Goal: Information Seeking & Learning: Find specific fact

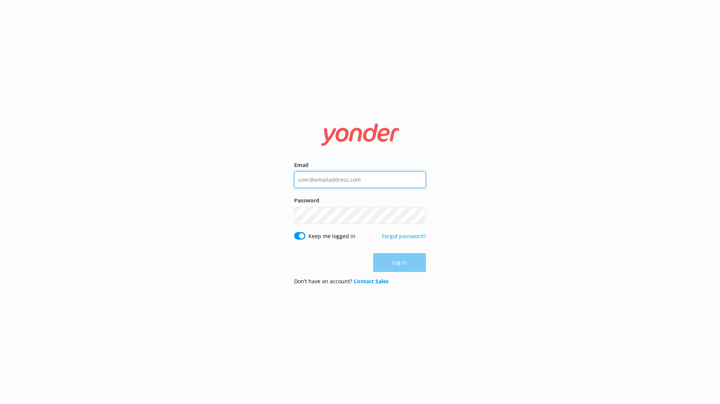
type input "[PERSON_NAME][EMAIL_ADDRESS][PERSON_NAME][DOMAIN_NAME]"
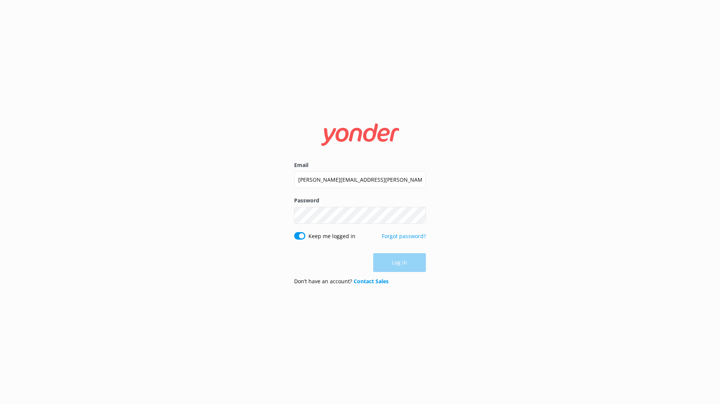
click at [407, 261] on div "Log in" at bounding box center [360, 262] width 132 height 19
click at [386, 265] on button "Log in" at bounding box center [399, 263] width 53 height 19
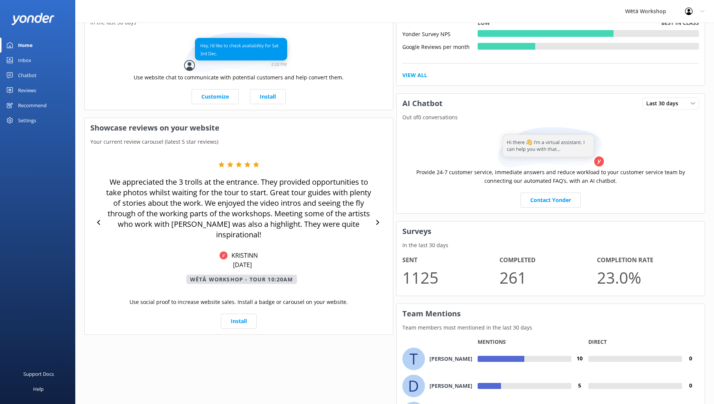
scroll to position [98, 0]
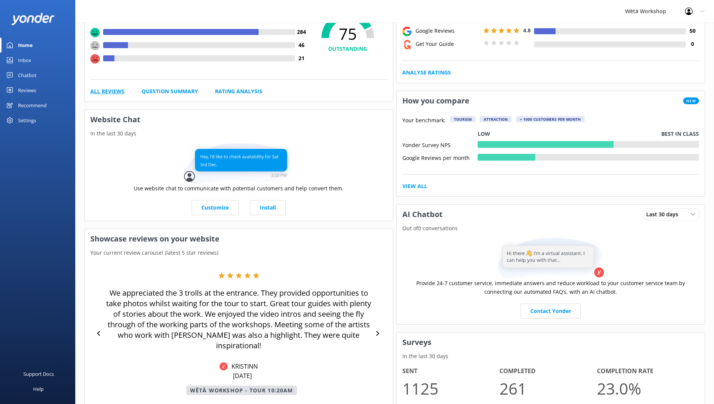
click at [113, 93] on link "All Reviews" at bounding box center [107, 91] width 34 height 8
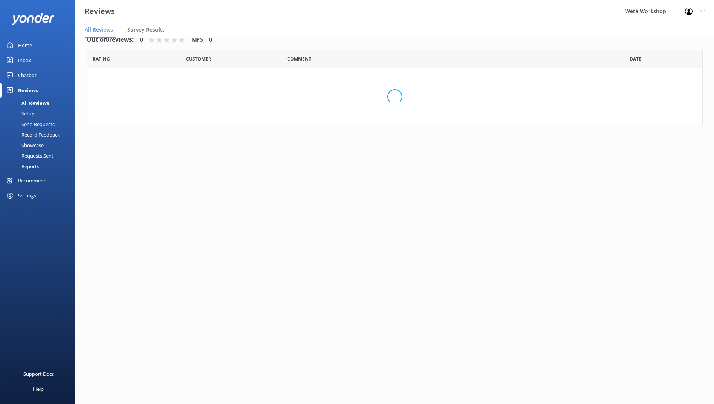
scroll to position [15, 0]
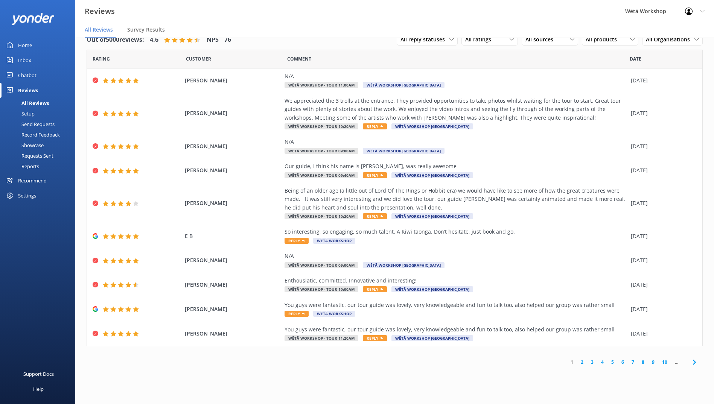
click at [581, 363] on link "2" at bounding box center [582, 362] width 10 height 7
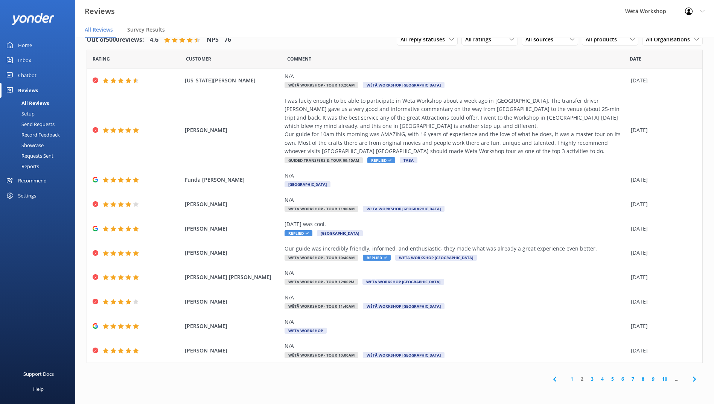
click at [571, 382] on link "1" at bounding box center [572, 379] width 10 height 7
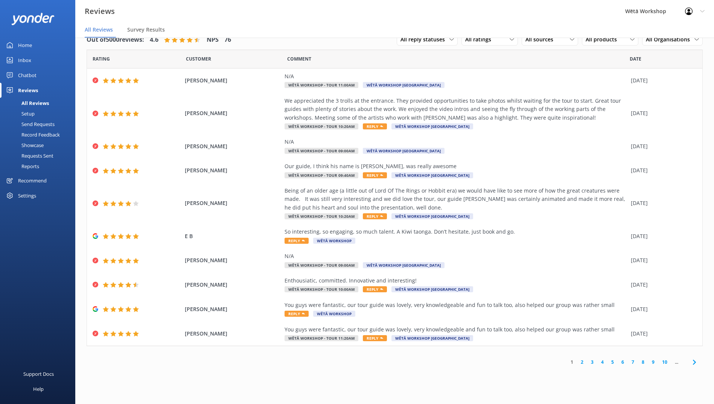
click at [582, 361] on link "2" at bounding box center [582, 362] width 10 height 7
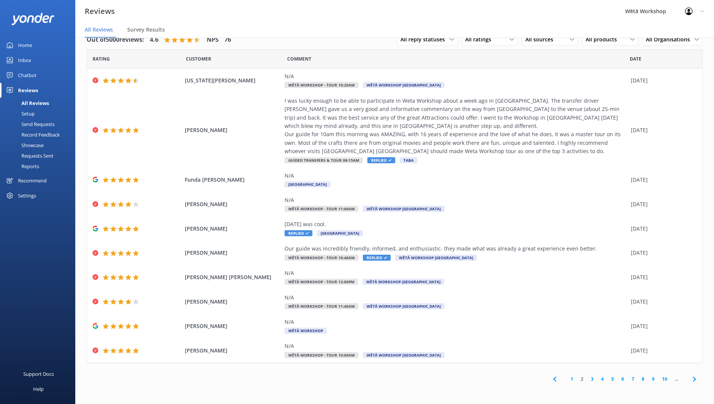
click at [572, 382] on link "1" at bounding box center [572, 379] width 10 height 7
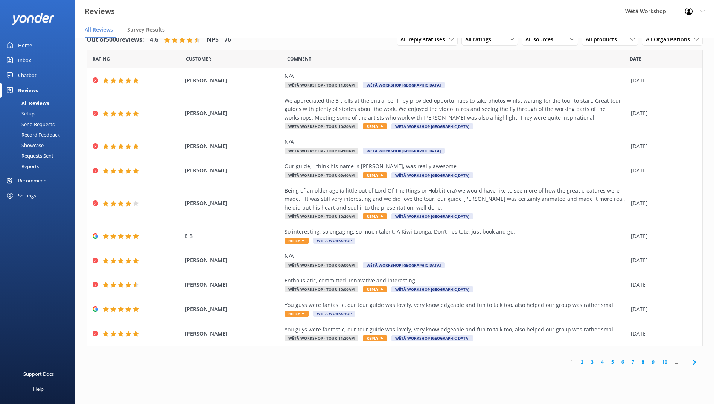
click at [28, 47] on div "Home" at bounding box center [25, 45] width 14 height 15
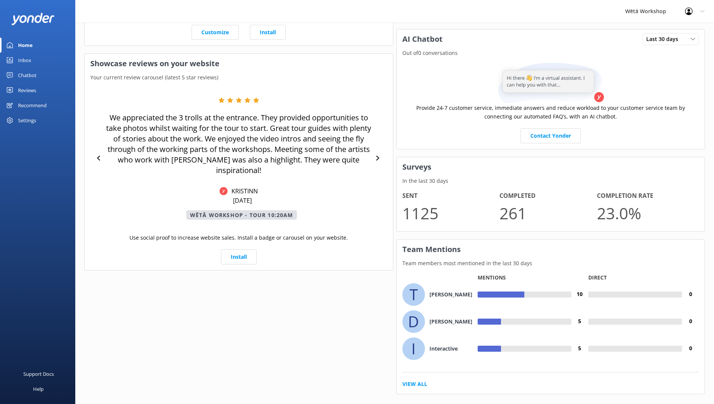
scroll to position [286, 0]
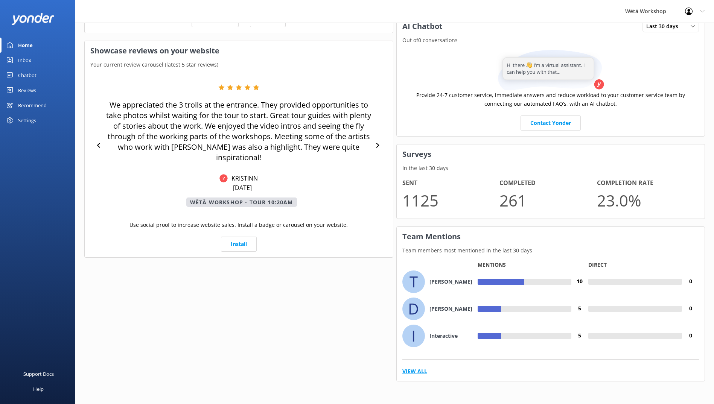
click at [417, 371] on link "View All" at bounding box center [414, 371] width 25 height 8
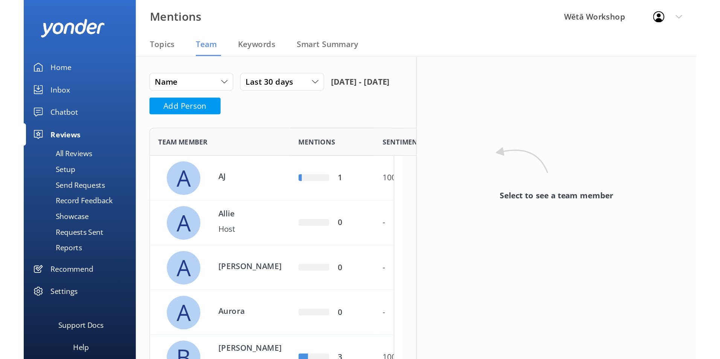
scroll to position [1820, 293]
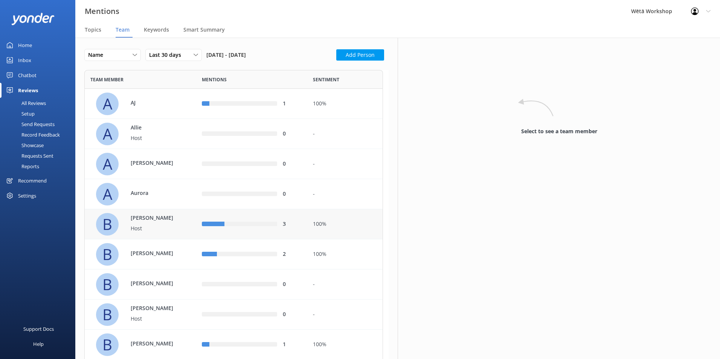
click at [180, 226] on div "B Bailey Host" at bounding box center [143, 224] width 94 height 23
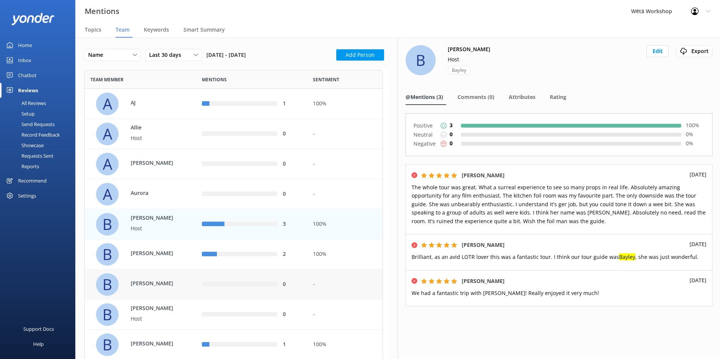
scroll to position [38, 0]
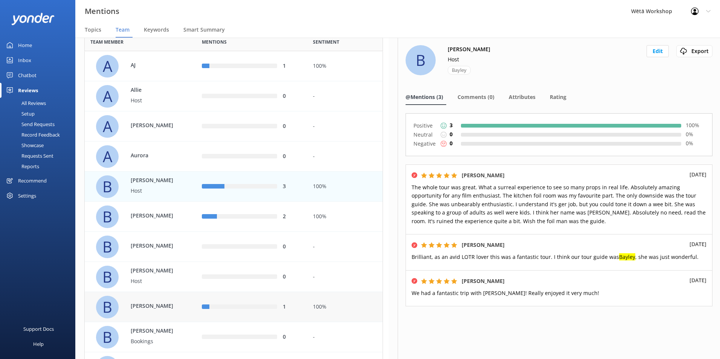
click at [174, 303] on p "Brandon" at bounding box center [155, 306] width 49 height 8
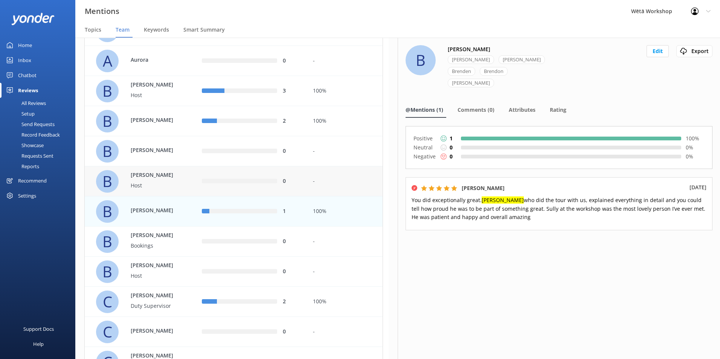
scroll to position [188, 0]
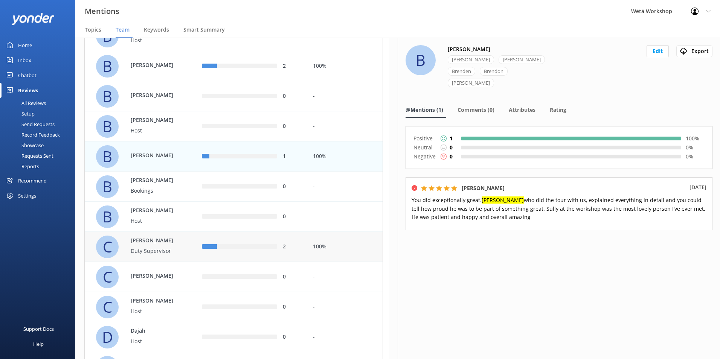
click at [177, 244] on p "Callan" at bounding box center [155, 241] width 49 height 8
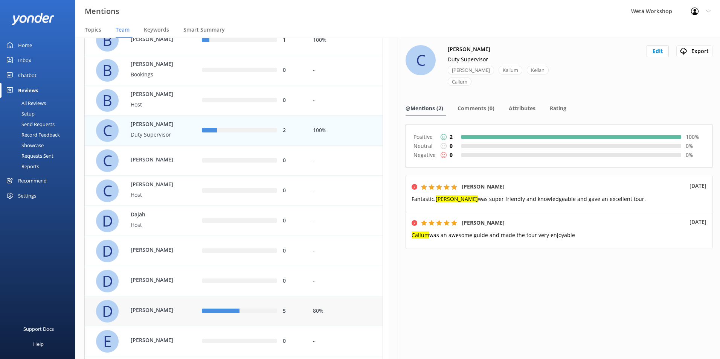
scroll to position [339, 0]
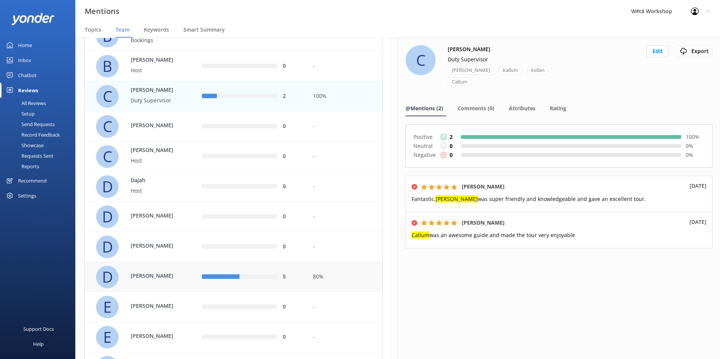
click at [278, 278] on div "5" at bounding box center [252, 277] width 100 height 8
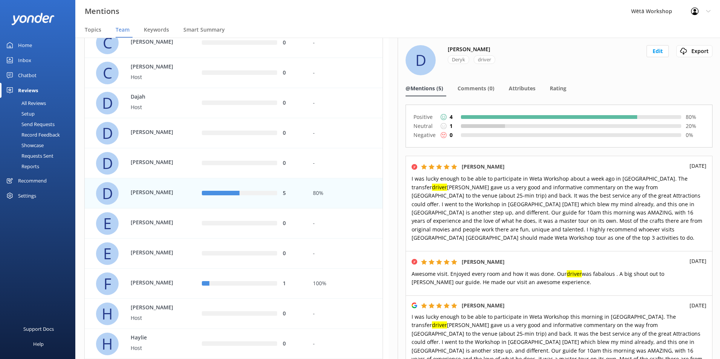
scroll to position [489, 0]
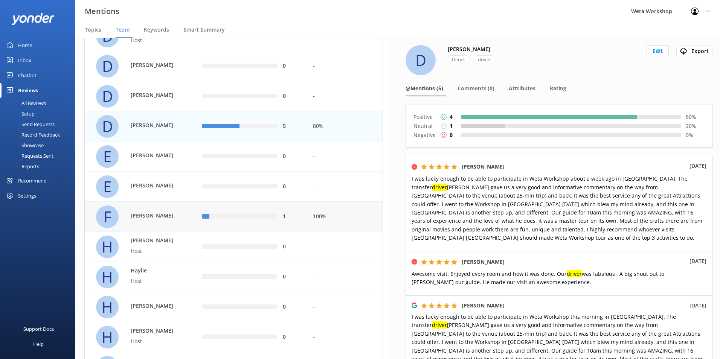
click at [165, 219] on p "Flynn" at bounding box center [155, 216] width 49 height 8
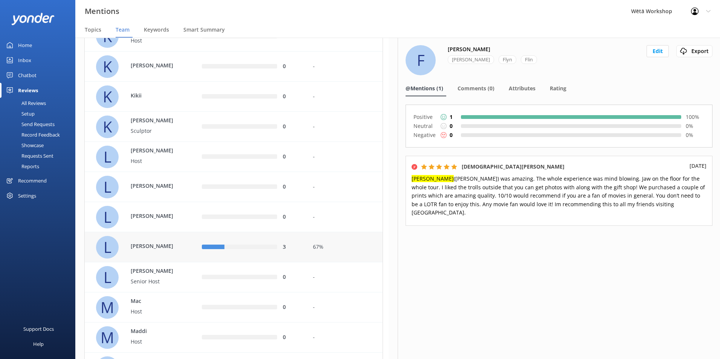
scroll to position [941, 0]
click at [307, 247] on div "67%" at bounding box center [344, 247] width 75 height 30
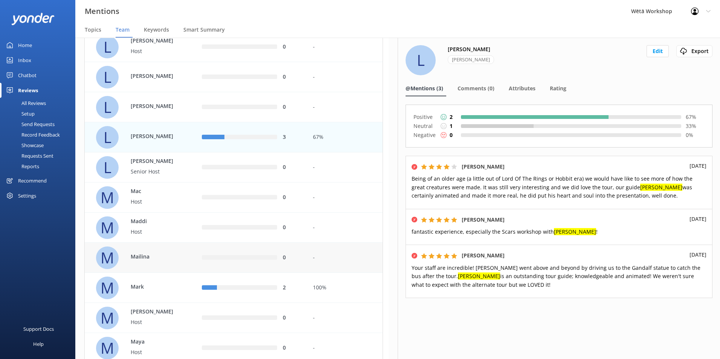
scroll to position [1054, 0]
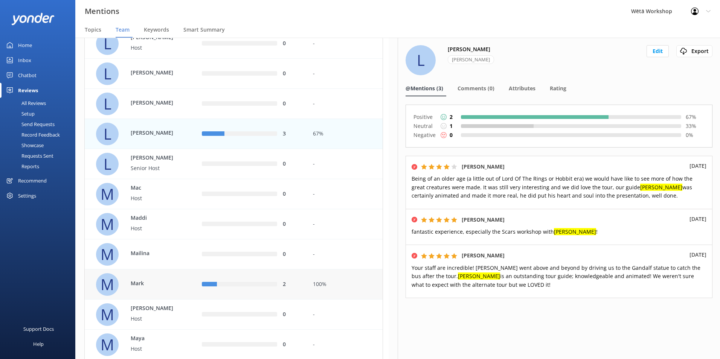
click at [162, 286] on p "Mark" at bounding box center [155, 283] width 49 height 8
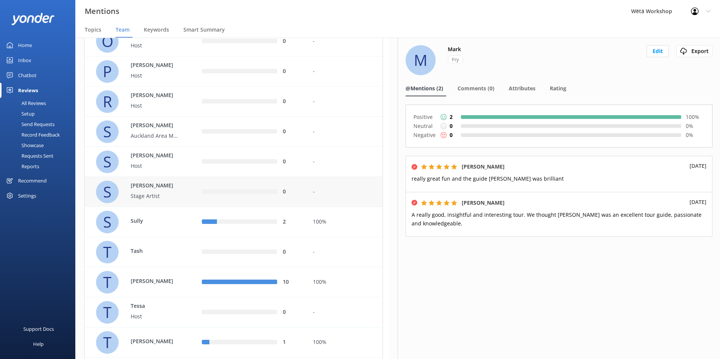
scroll to position [1543, 0]
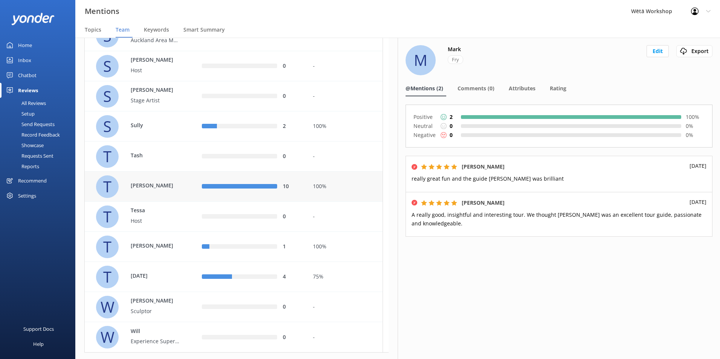
click at [168, 184] on p "[PERSON_NAME]" at bounding box center [155, 185] width 49 height 8
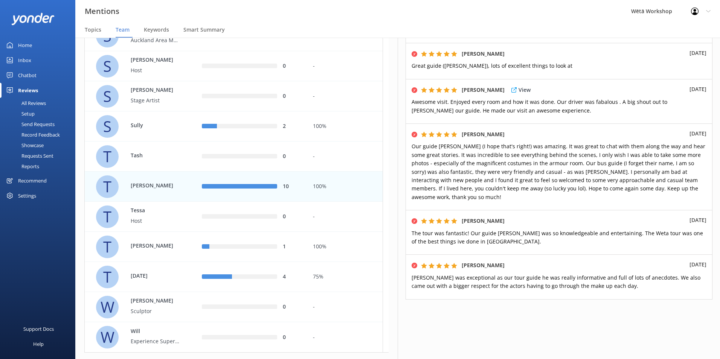
scroll to position [324, 0]
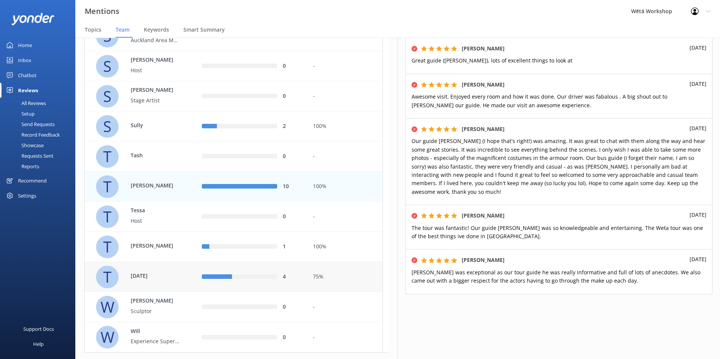
click at [177, 279] on p "Tuesday" at bounding box center [155, 276] width 49 height 8
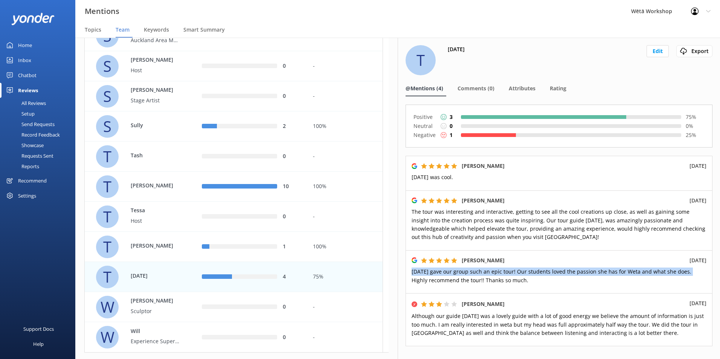
drag, startPoint x: 412, startPoint y: 272, endPoint x: 685, endPoint y: 274, distance: 273.7
click at [685, 274] on p "Tuesday gave our group such an epic tour! Our students loved the passion she ha…" at bounding box center [558, 276] width 295 height 17
copy span "Tuesday gave our group such an epic tour! Our students loved the passion she ha…"
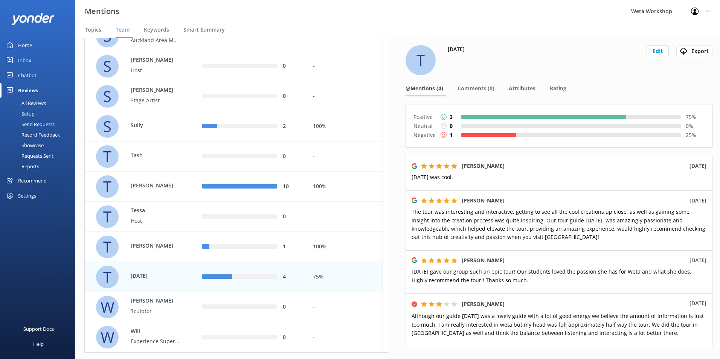
click at [475, 182] on div "Anthony Sotoca 21st Aug 2025 Tuesday was cool." at bounding box center [558, 173] width 307 height 35
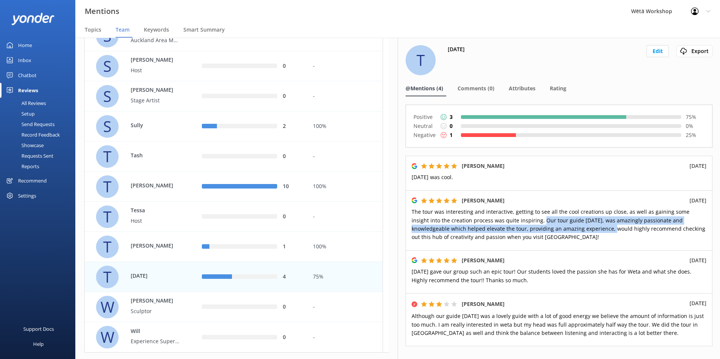
drag, startPoint x: 523, startPoint y: 220, endPoint x: 569, endPoint y: 229, distance: 47.2
click at [569, 229] on span "The tour was interesting and interactive, getting to see all the cool creations…" at bounding box center [558, 224] width 294 height 32
copy span "Our tour guide Tuesday, was amazingly passionate and knowledgeable which helped…"
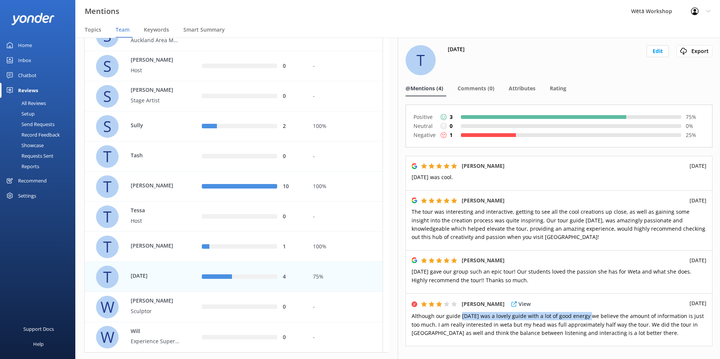
drag, startPoint x: 460, startPoint y: 315, endPoint x: 588, endPoint y: 315, distance: 127.2
click at [588, 315] on span "Although our guide Tuesday was a lovely guide with a lot of good energy we beli…" at bounding box center [557, 324] width 292 height 24
copy span "Tuesday was a lovely guide with a lot of good energy"
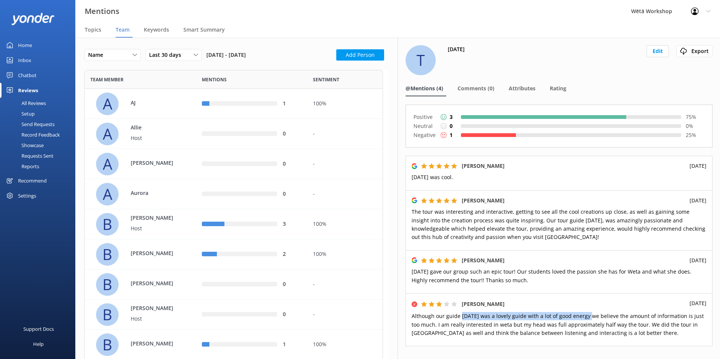
click at [25, 49] on div "Home" at bounding box center [25, 45] width 14 height 15
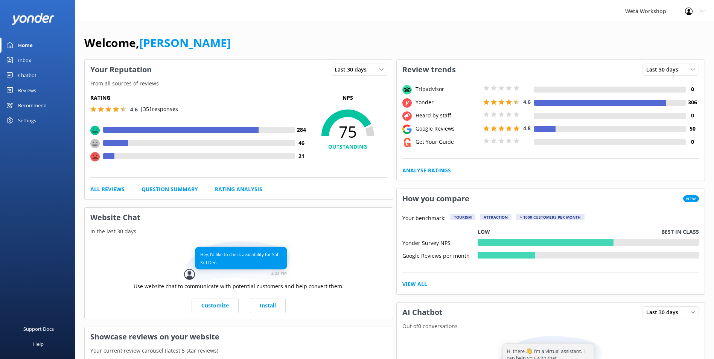
click at [23, 61] on div "Inbox" at bounding box center [24, 60] width 13 height 15
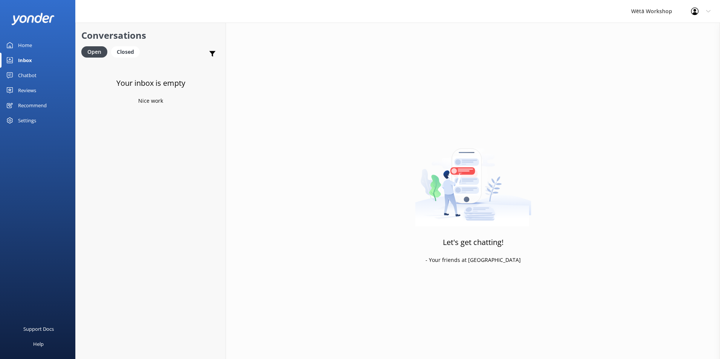
click at [24, 49] on div "Home" at bounding box center [25, 45] width 14 height 15
